Goal: Task Accomplishment & Management: Manage account settings

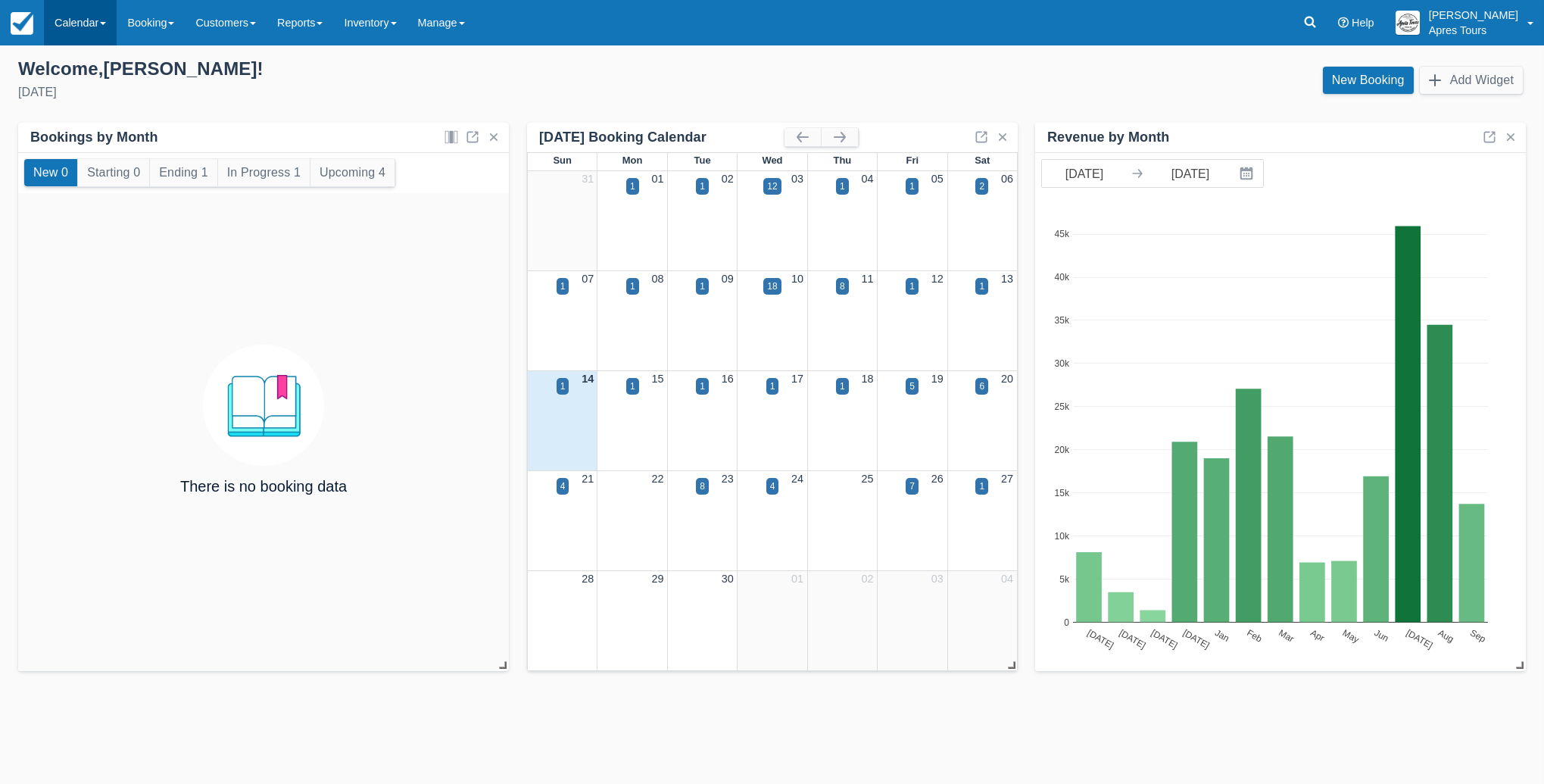
click at [70, 31] on link "Calendar" at bounding box center [80, 23] width 72 height 45
click at [67, 145] on link "Month" at bounding box center [104, 143] width 119 height 32
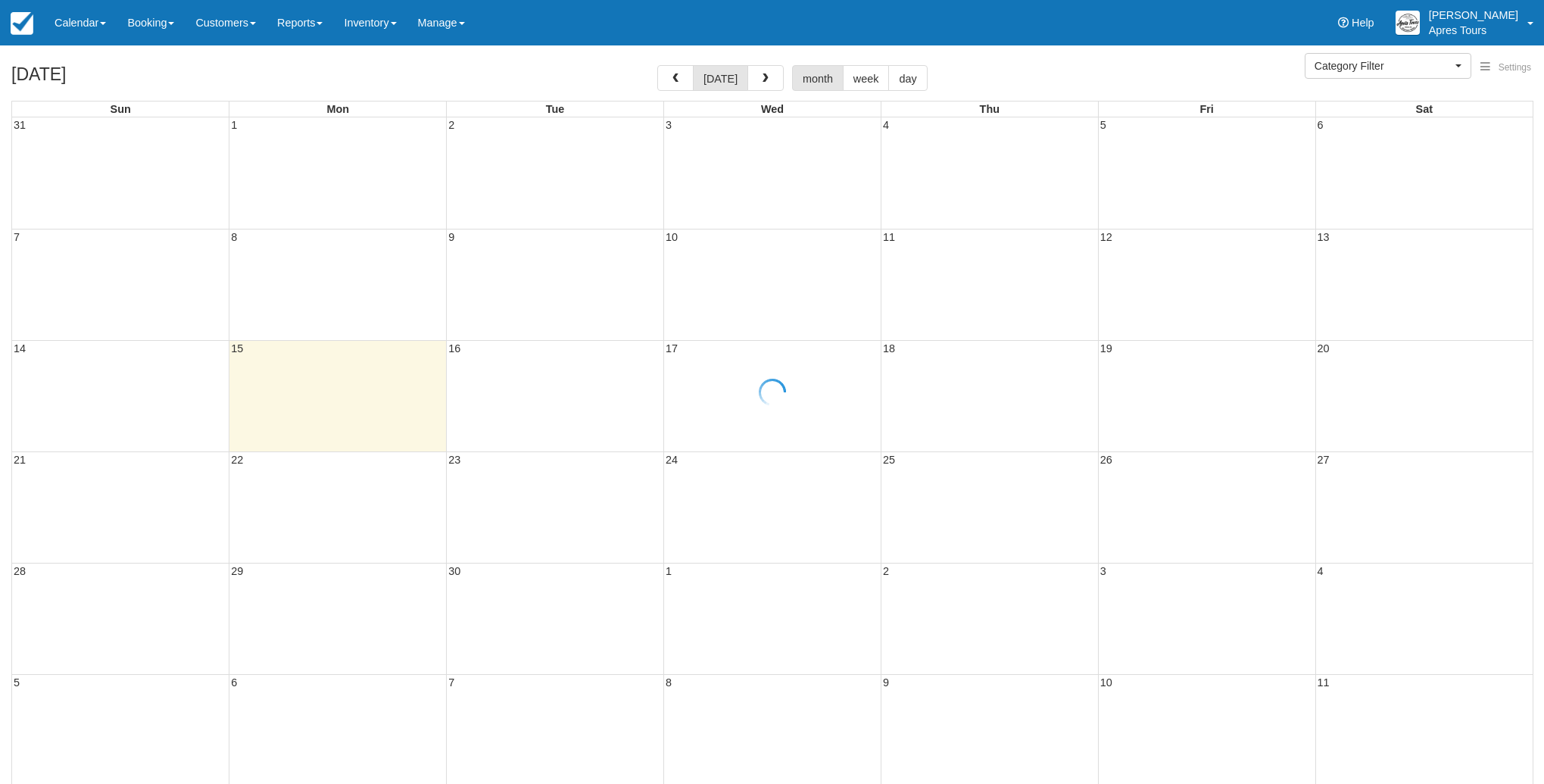
select select
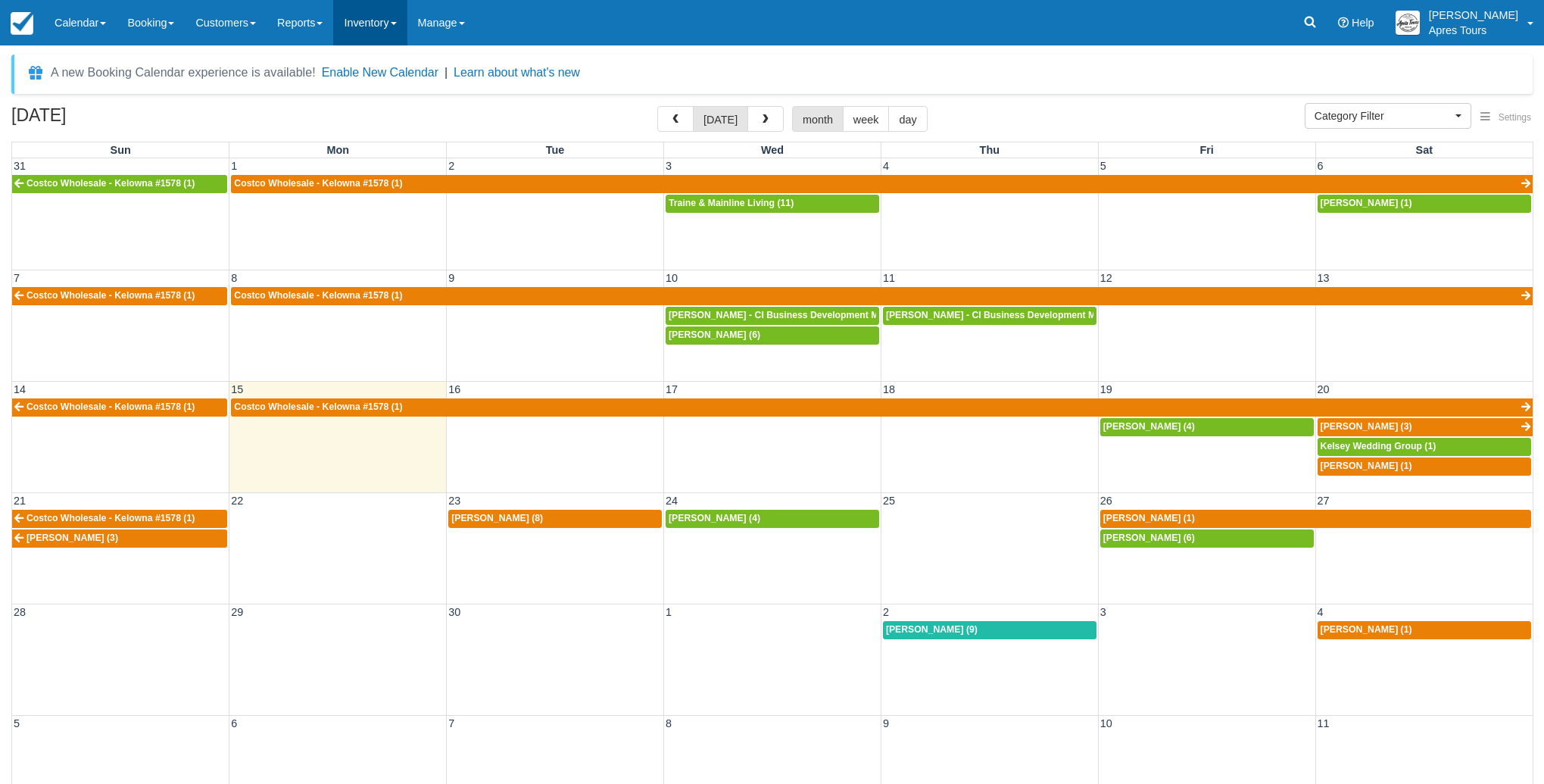
click at [377, 23] on link "Inventory" at bounding box center [370, 23] width 73 height 45
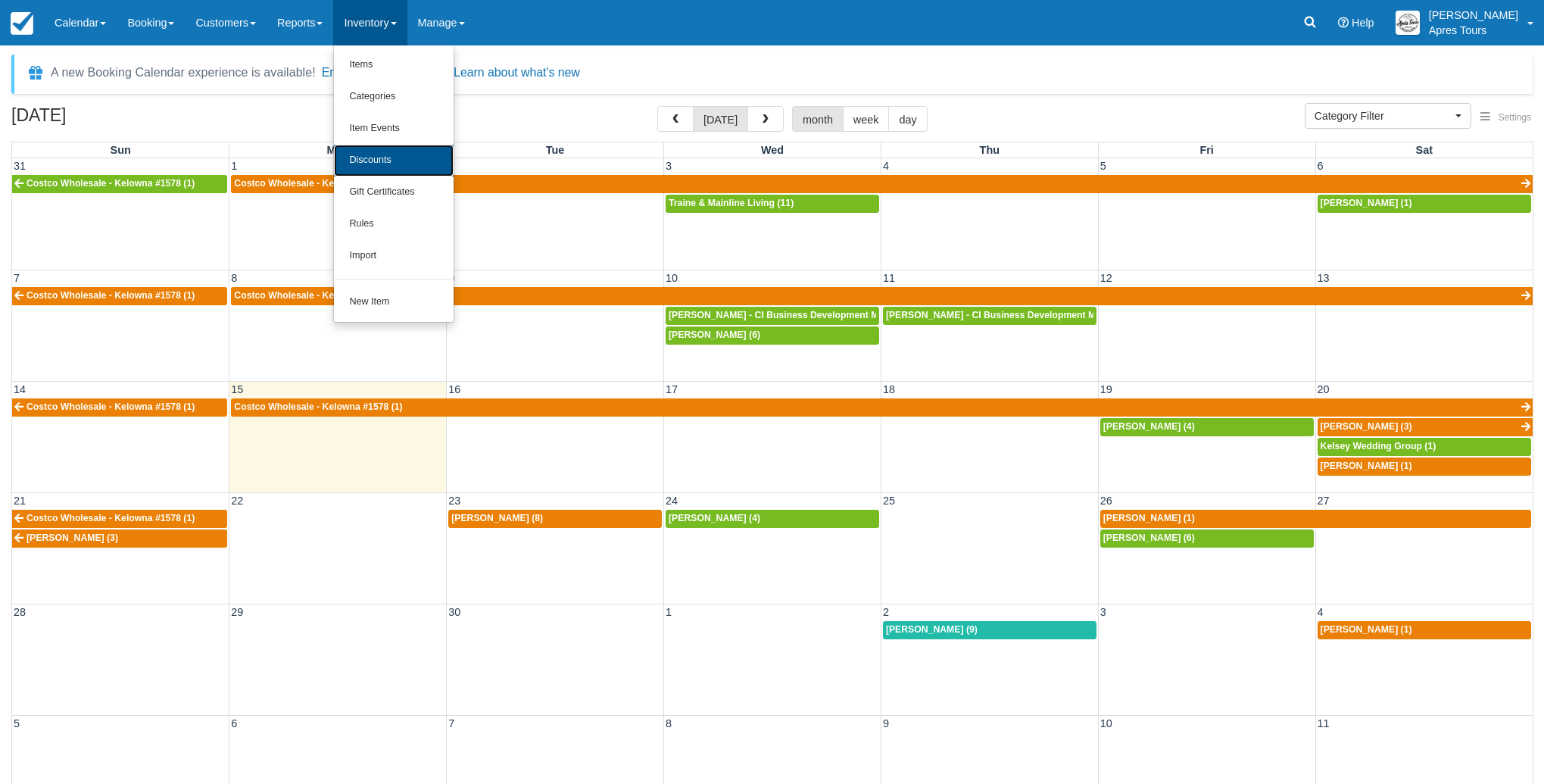
click at [389, 167] on link "Discounts" at bounding box center [394, 161] width 119 height 32
